Goal: Find specific page/section: Find specific page/section

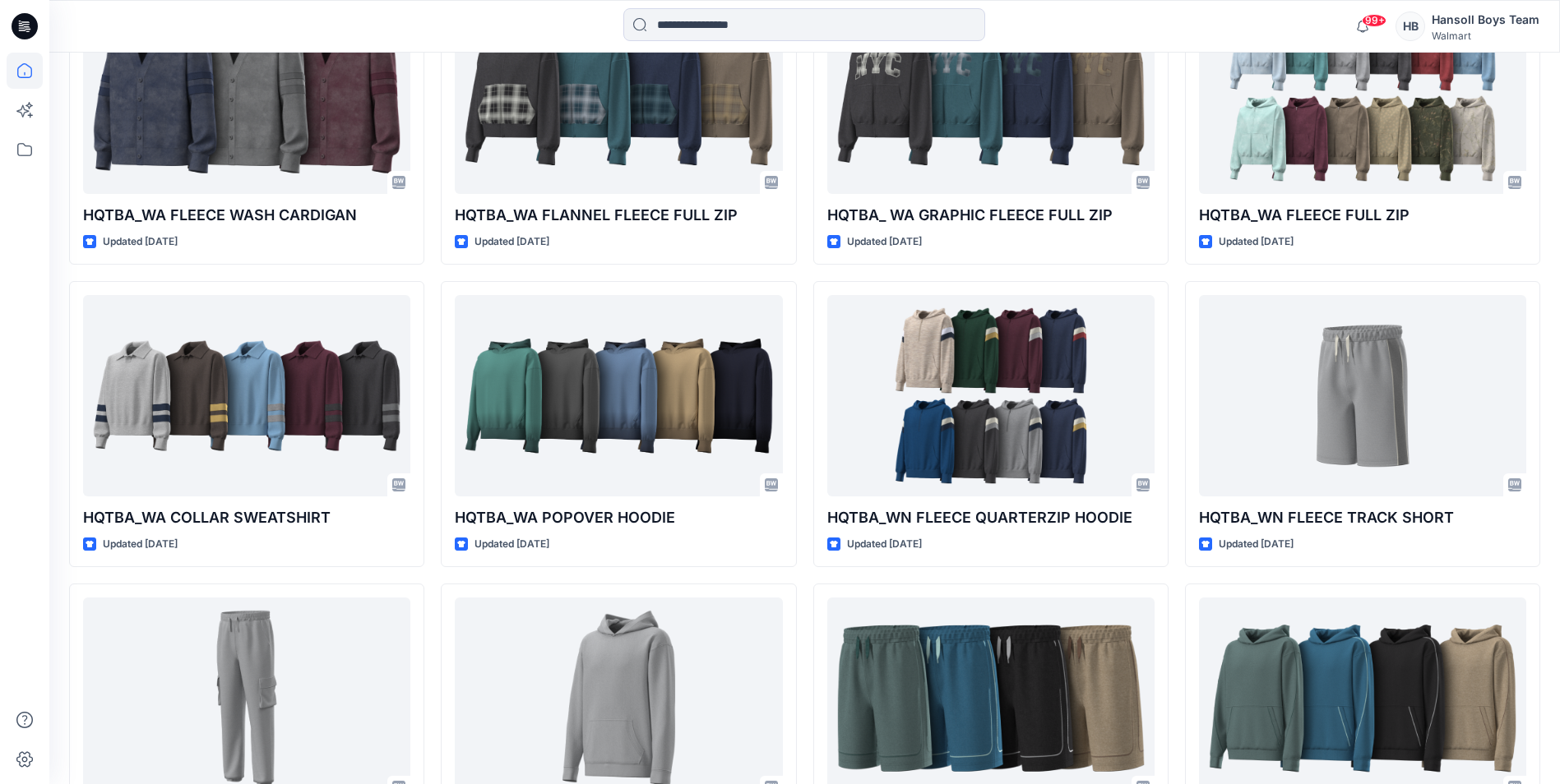
scroll to position [342, 0]
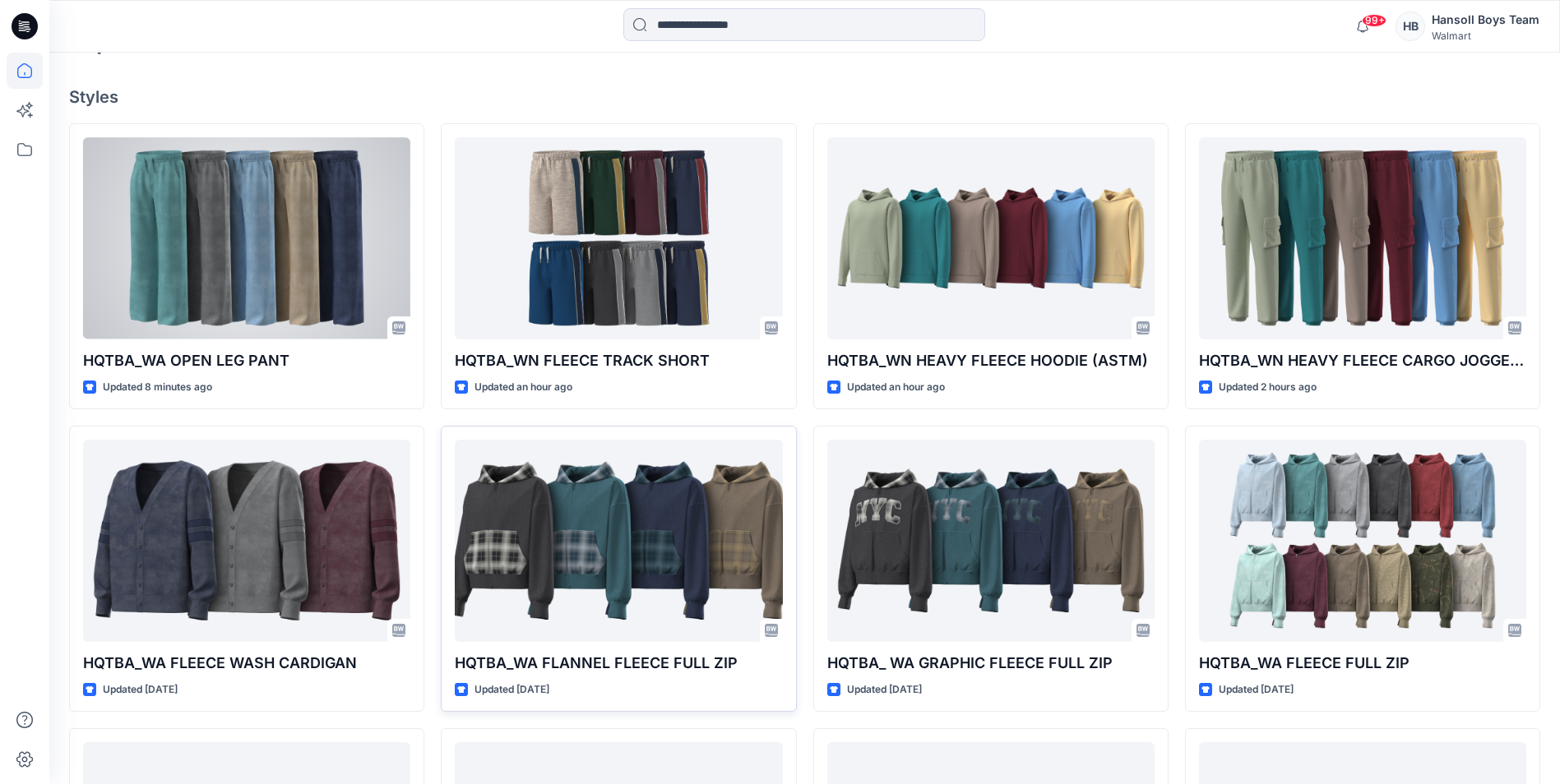
scroll to position [411, 0]
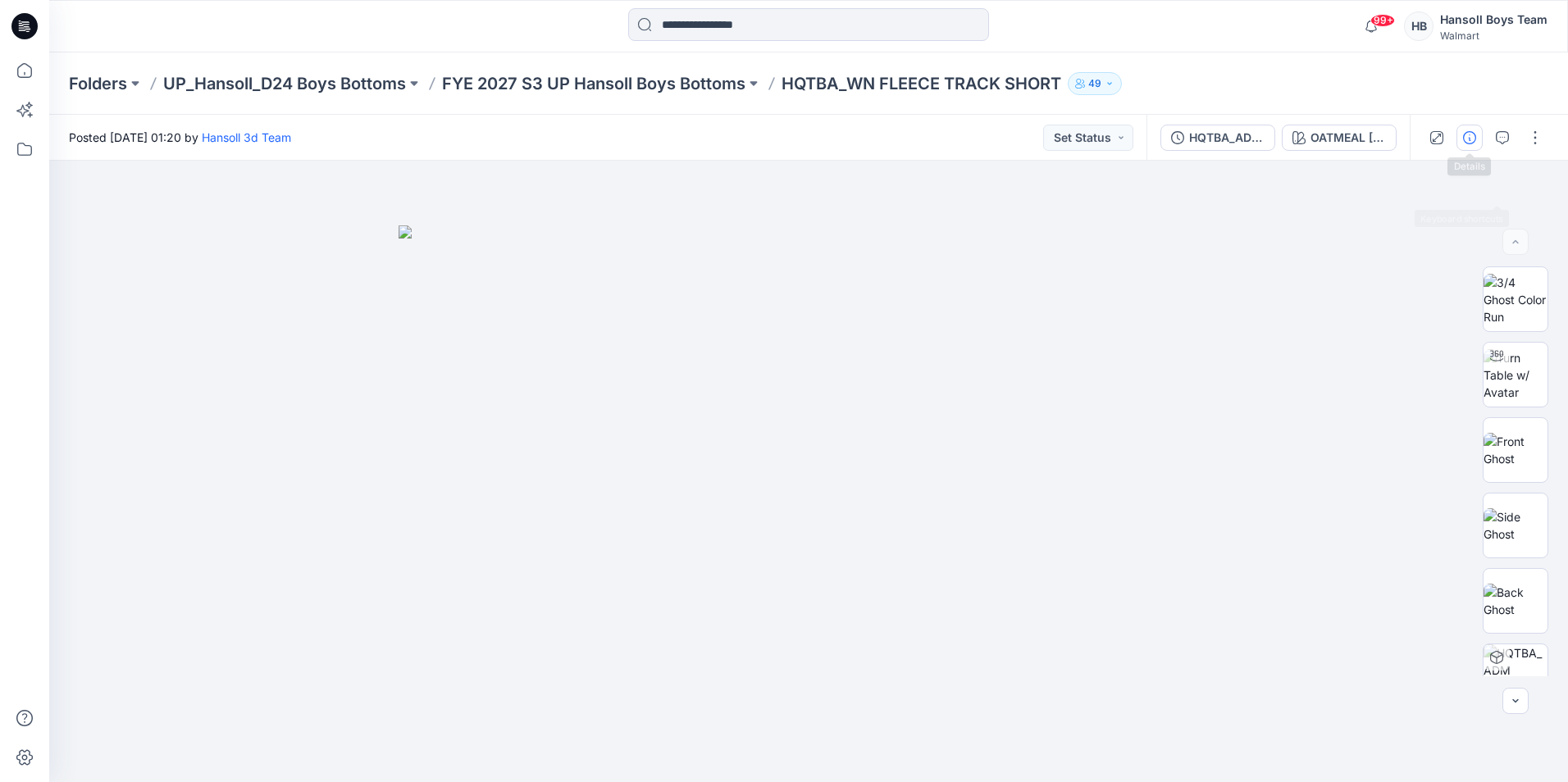
click at [1473, 134] on icon "button" at bounding box center [1470, 138] width 13 height 13
